Goal: Navigation & Orientation: Understand site structure

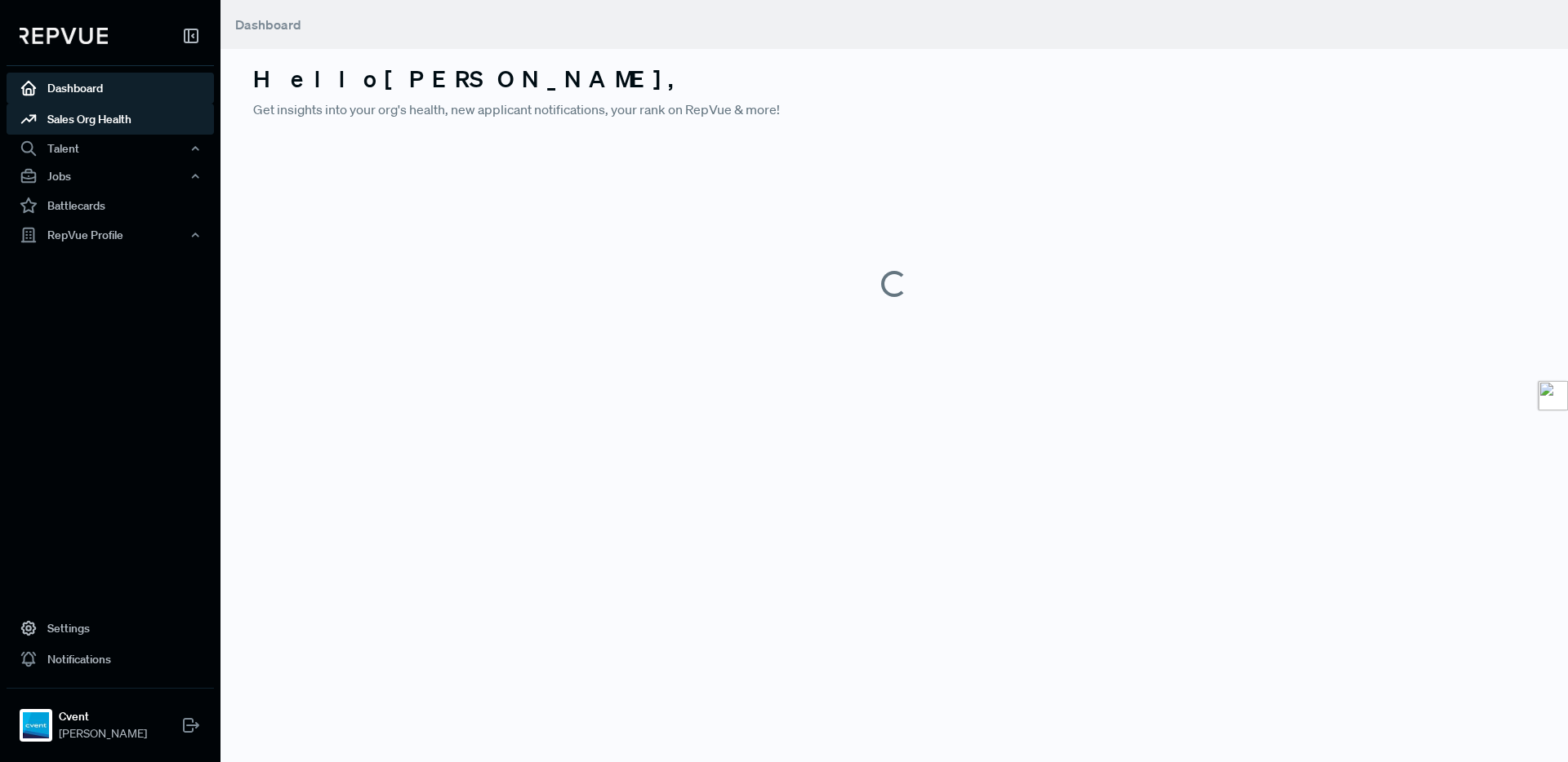
click at [107, 128] on link "Sales Org Health" at bounding box center [110, 119] width 208 height 31
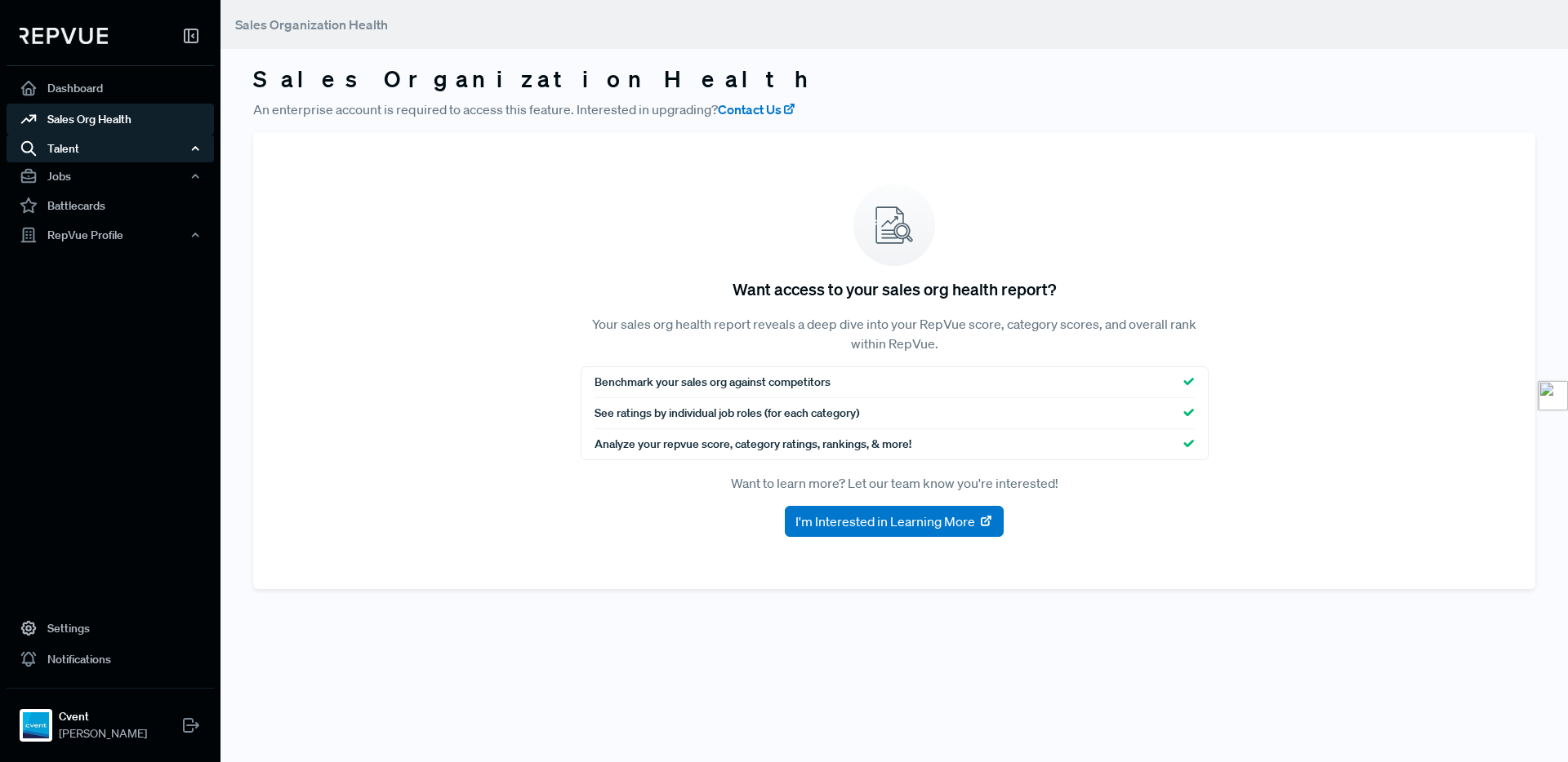
click at [83, 143] on div "Talent" at bounding box center [110, 148] width 208 height 28
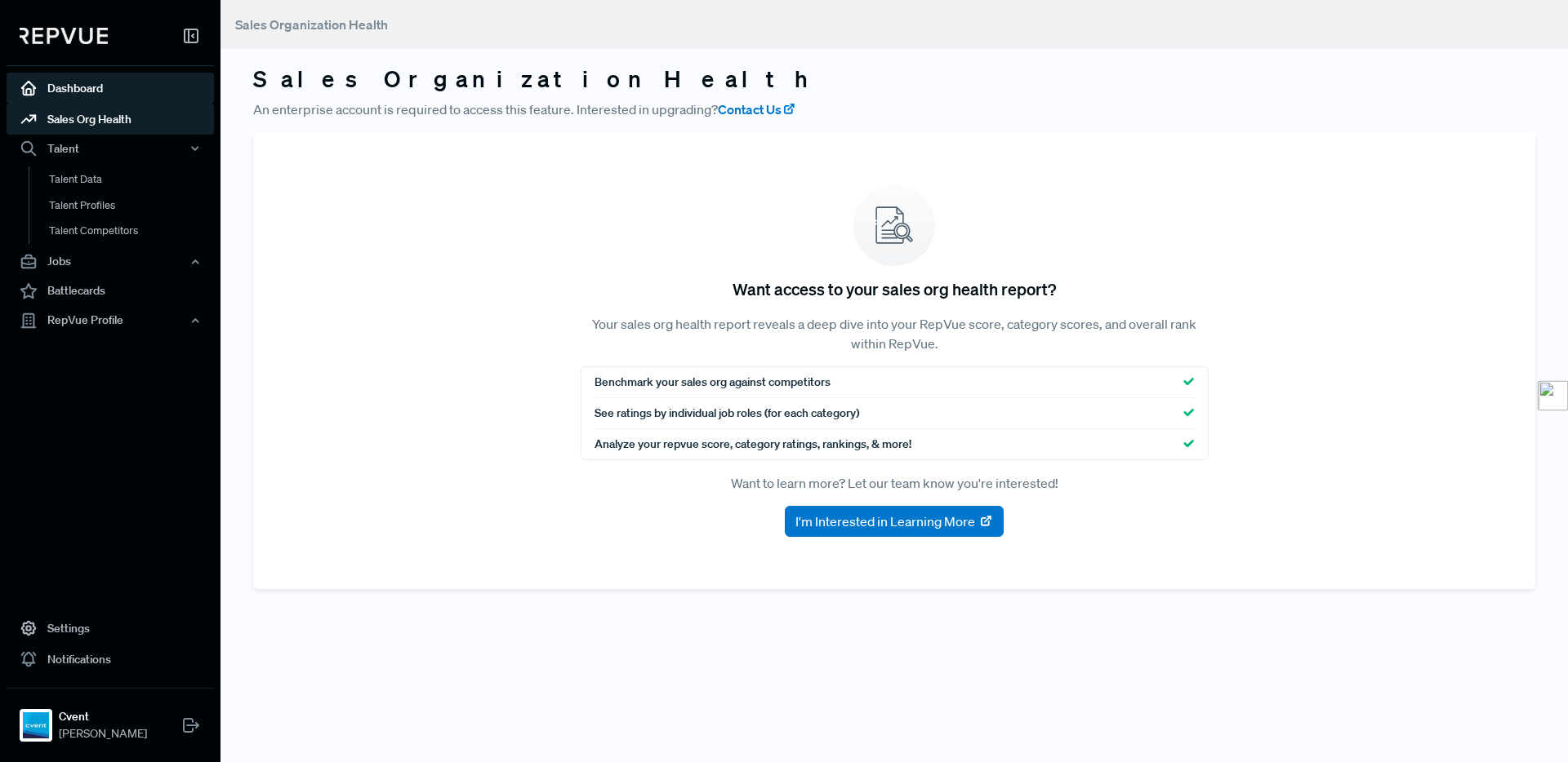
click at [83, 89] on link "Dashboard" at bounding box center [110, 89] width 208 height 31
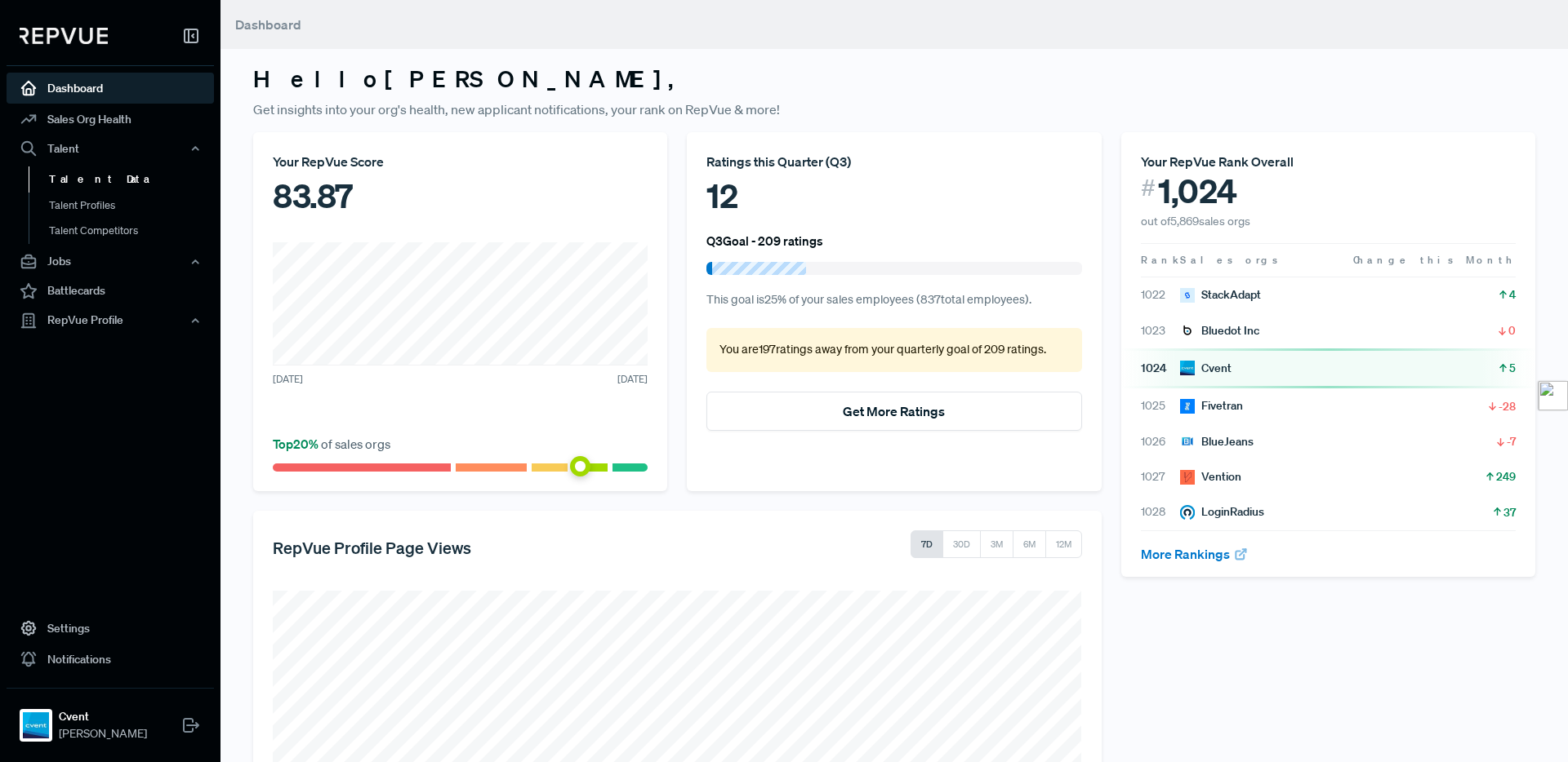
click at [102, 185] on link "Talent Data" at bounding box center [132, 180] width 208 height 26
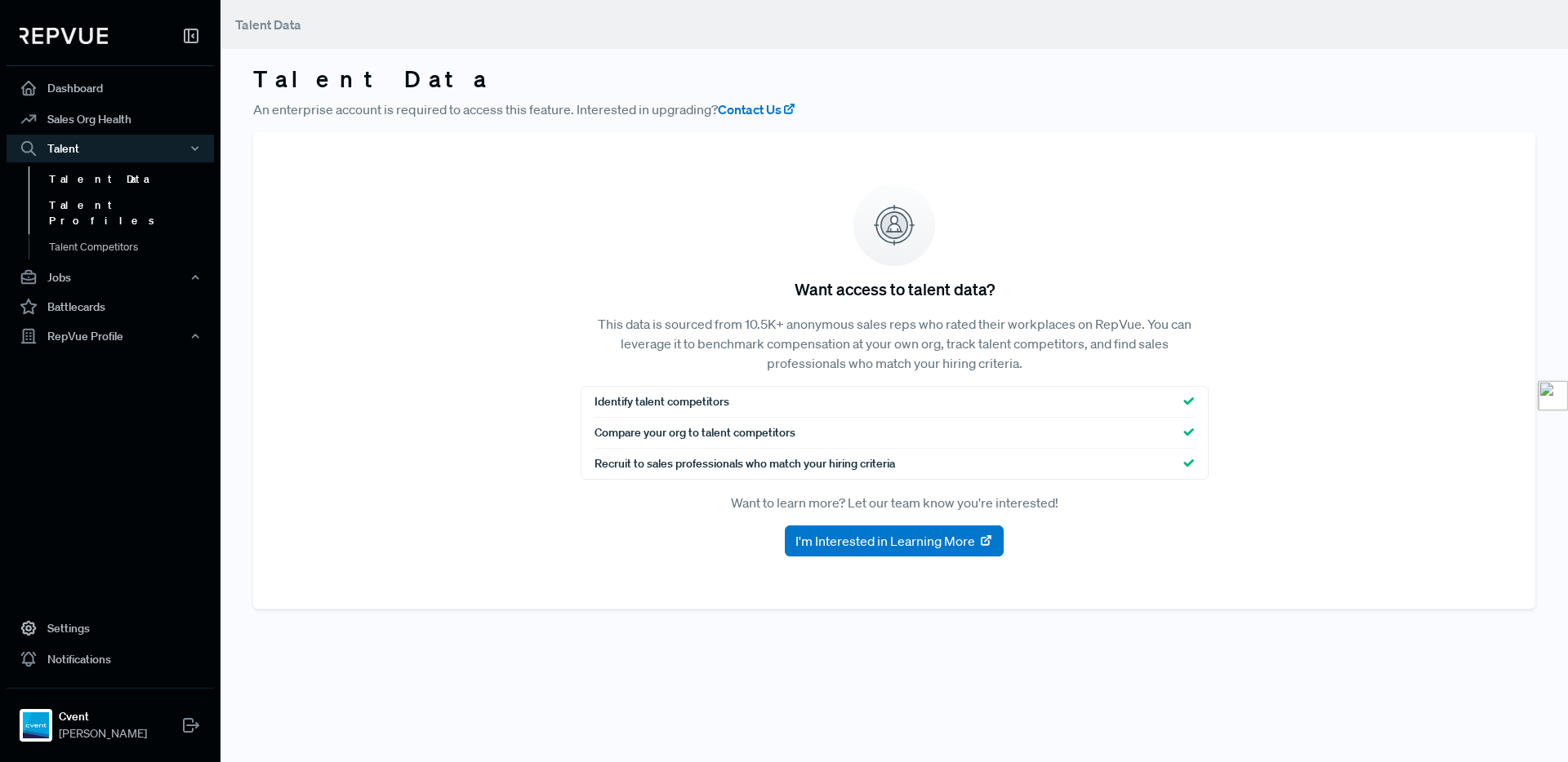
click at [102, 201] on link "Talent Profiles" at bounding box center [132, 213] width 208 height 42
click at [106, 264] on div "Jobs" at bounding box center [110, 278] width 208 height 28
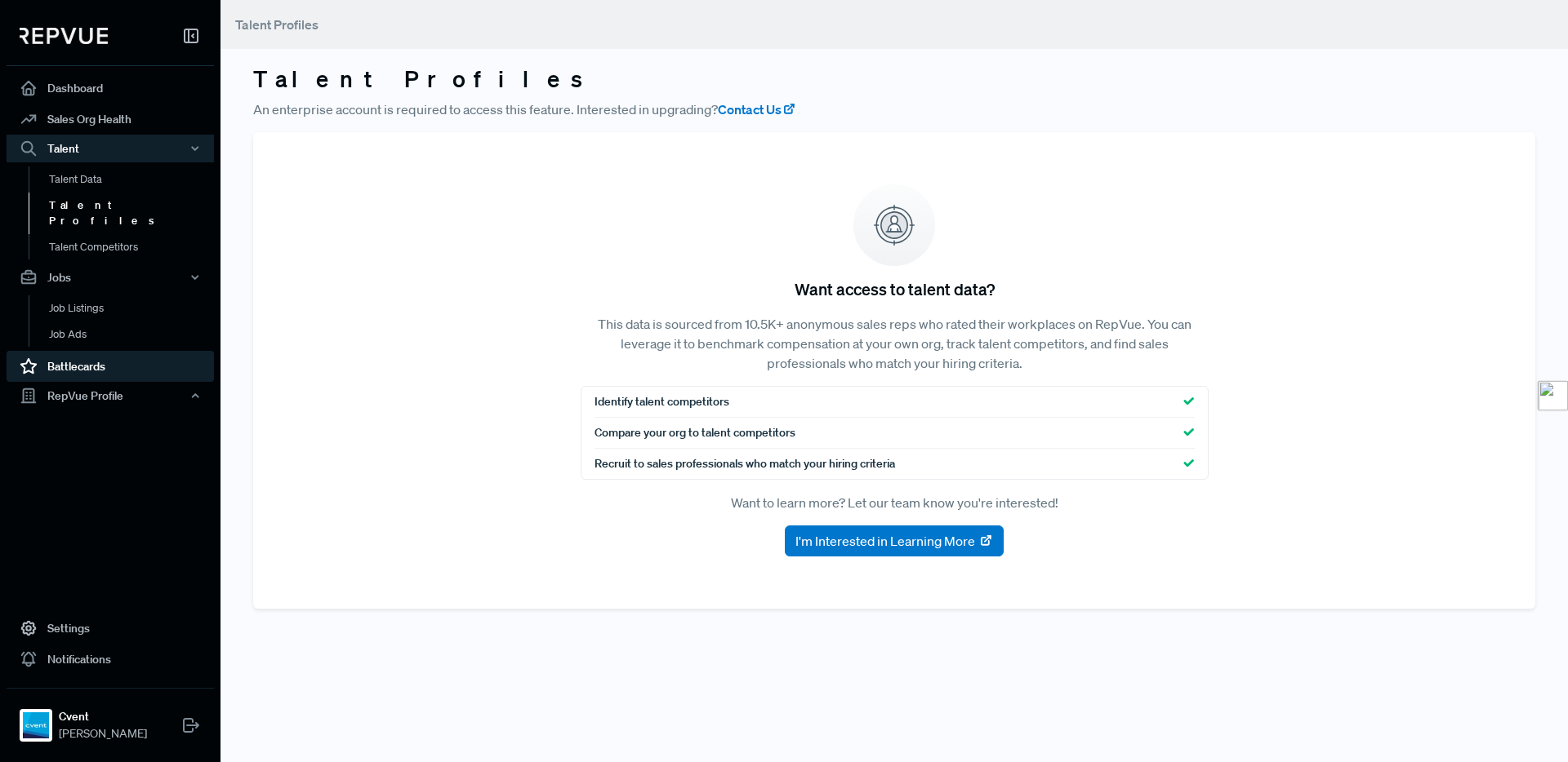
click at [99, 351] on link "Battlecards" at bounding box center [110, 366] width 208 height 31
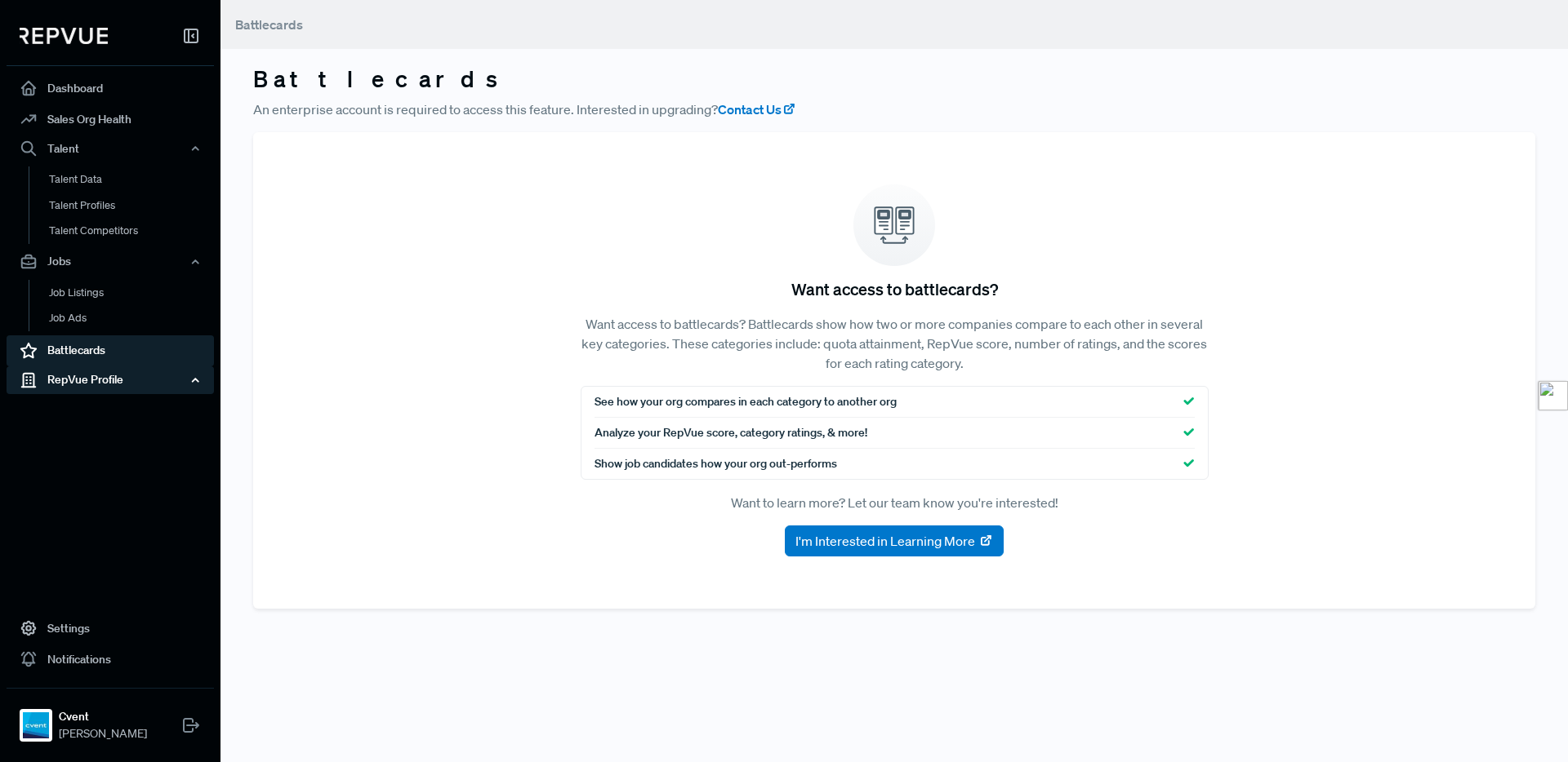
click at [122, 378] on div "RepVue Profile" at bounding box center [110, 380] width 208 height 28
click at [112, 415] on link "Profile Overview" at bounding box center [132, 419] width 208 height 42
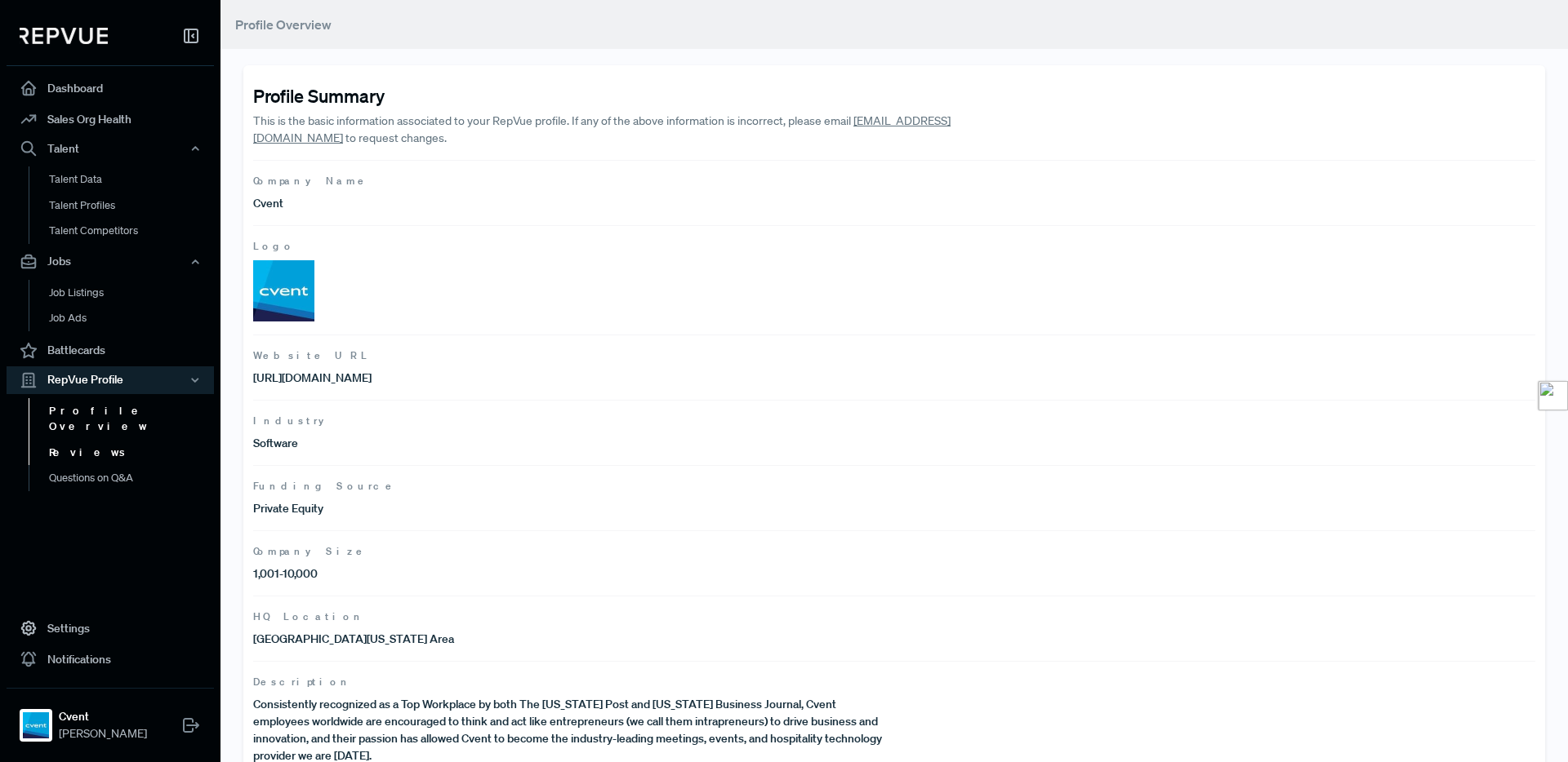
click at [68, 442] on link "Reviews" at bounding box center [132, 453] width 208 height 26
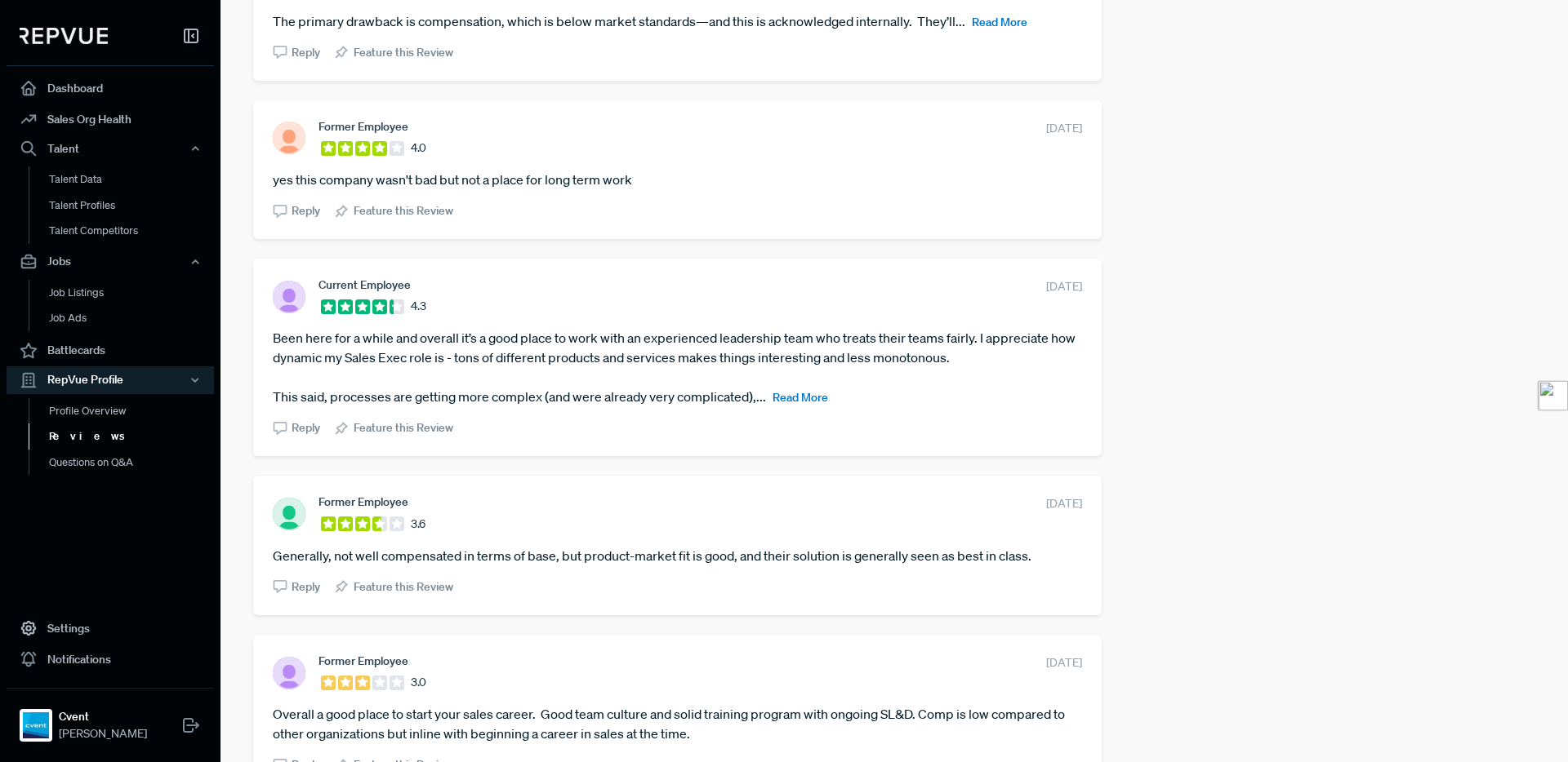
scroll to position [2031, 0]
